Goal: Task Accomplishment & Management: Manage account settings

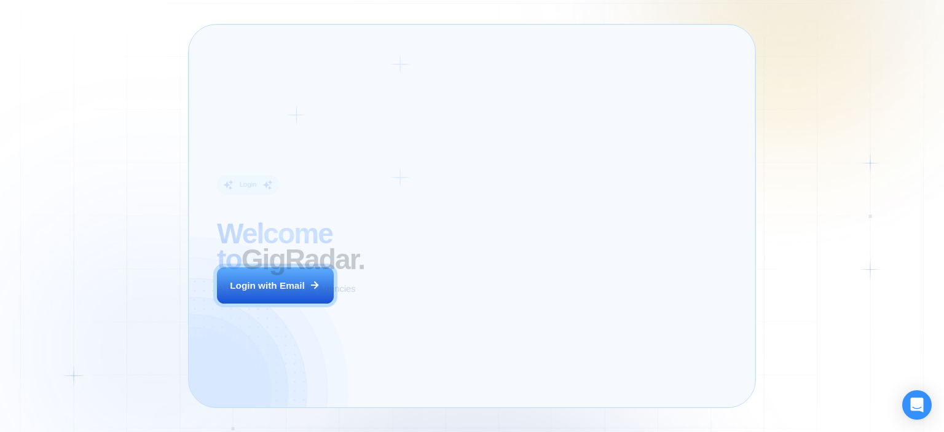
click at [320, 289] on div "Login ‍ Welcome to GigRadar. AI Business Manager for Agencies Login with Email" at bounding box center [324, 216] width 243 height 354
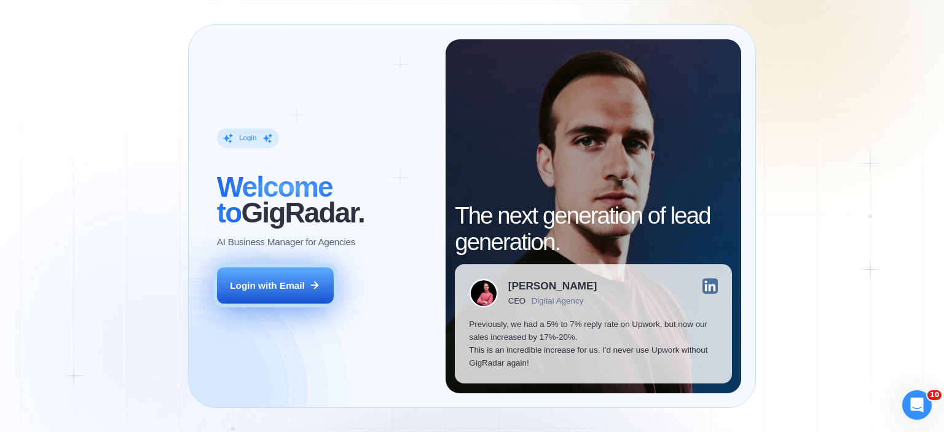
click at [276, 283] on div "Login with Email" at bounding box center [267, 285] width 75 height 13
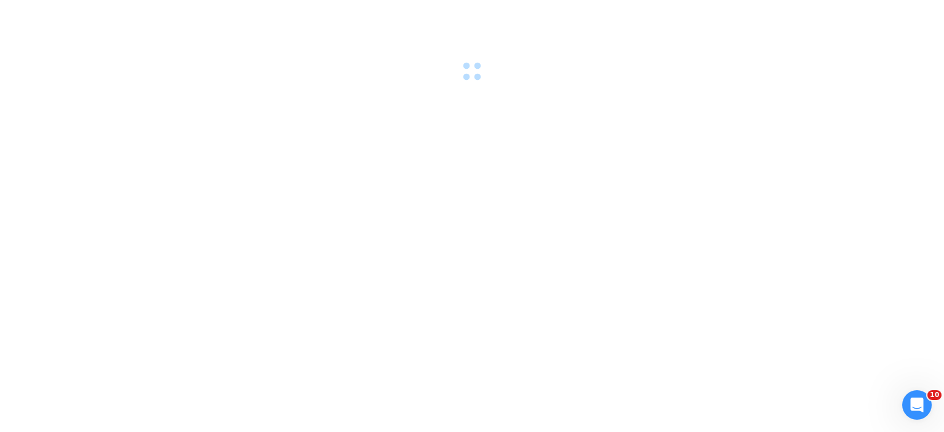
click at [408, 253] on div at bounding box center [472, 216] width 944 height 432
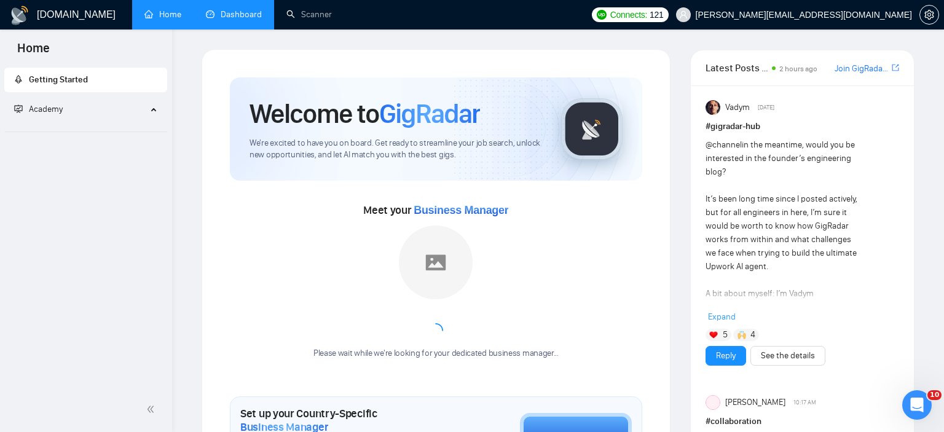
click at [216, 20] on link "Dashboard" at bounding box center [234, 14] width 56 height 10
click at [218, 20] on link "Dashboard" at bounding box center [234, 14] width 56 height 10
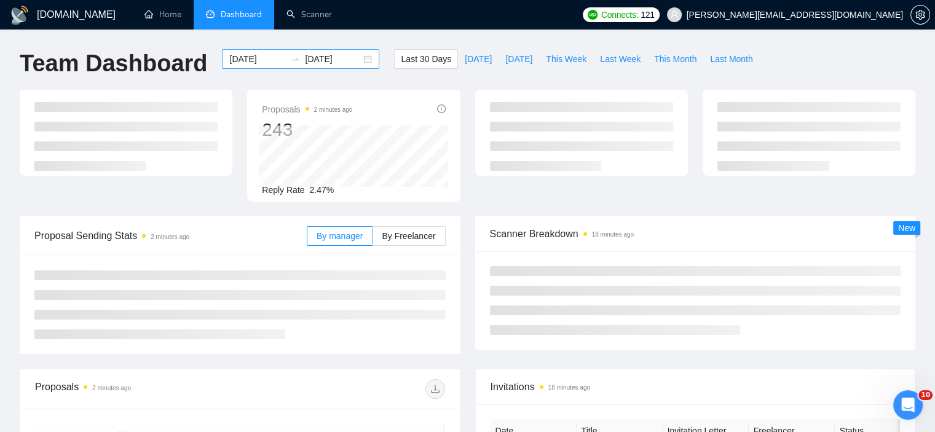
click at [356, 55] on div "[DATE] [DATE]" at bounding box center [300, 59] width 157 height 20
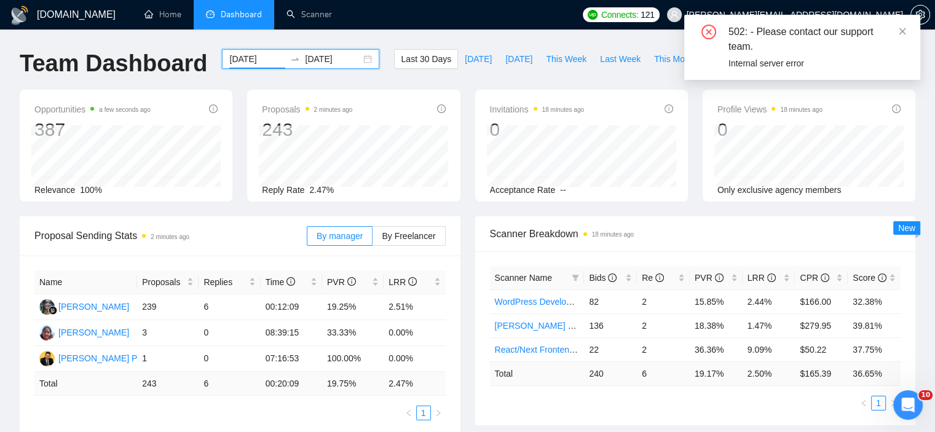
click at [358, 58] on div "[DATE] [DATE]" at bounding box center [300, 59] width 157 height 20
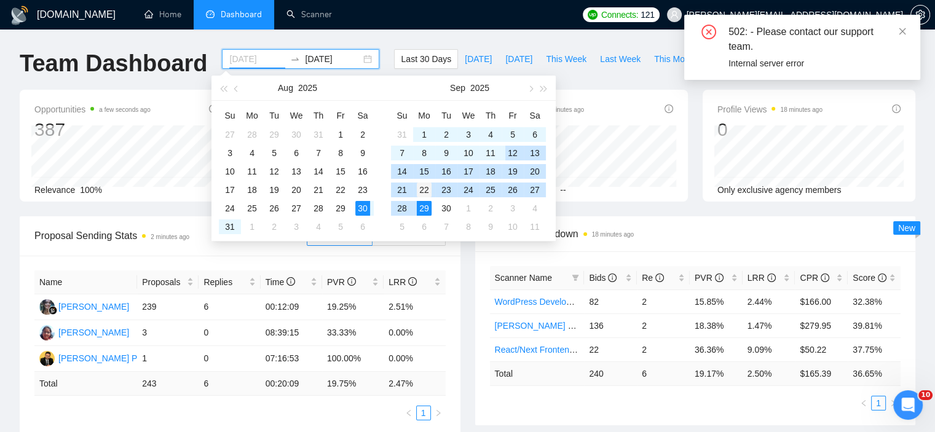
type input "[DATE]"
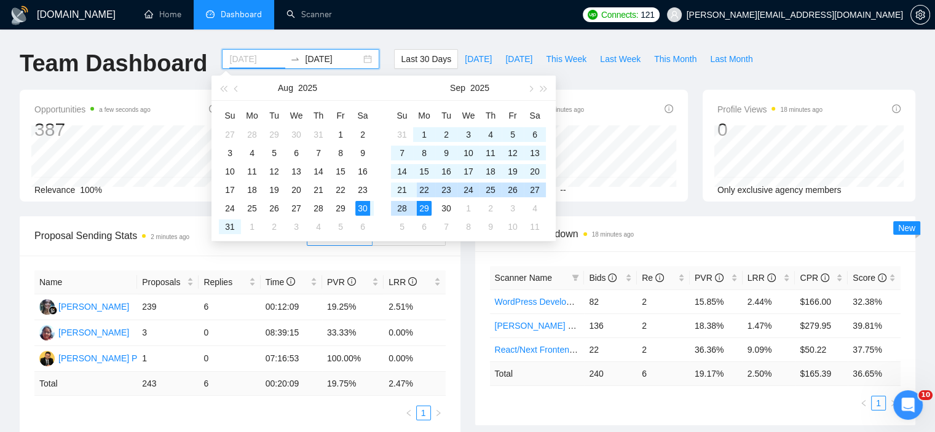
click at [420, 187] on div "22" at bounding box center [424, 190] width 15 height 15
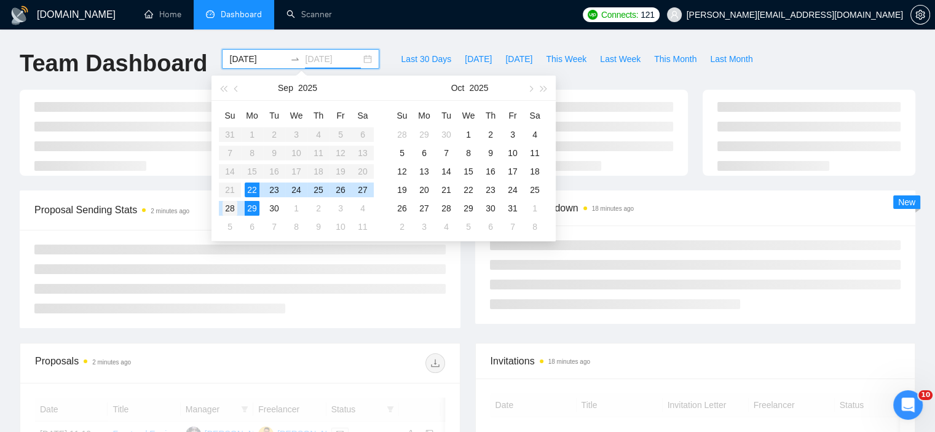
type input "[DATE]"
click at [230, 206] on div "28" at bounding box center [229, 208] width 15 height 15
